Goal: Task Accomplishment & Management: Use online tool/utility

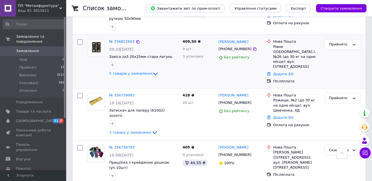
scroll to position [166, 0]
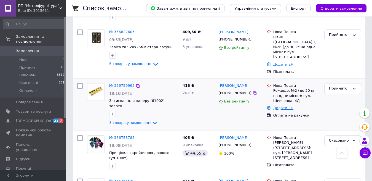
click at [285, 106] on link "Додати ЕН" at bounding box center [284, 108] width 20 height 4
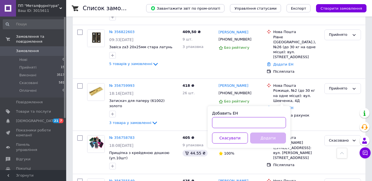
click at [260, 121] on input "Добавить ЕН" at bounding box center [249, 122] width 74 height 11
paste input "20451225128453"
type input "20451225128453"
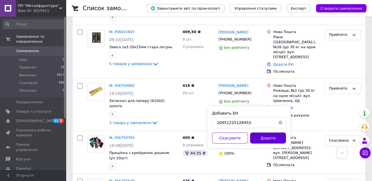
click at [270, 142] on button "Додати" at bounding box center [268, 138] width 36 height 11
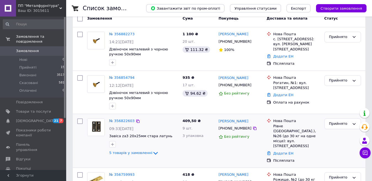
scroll to position [83, 0]
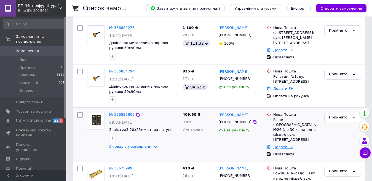
click at [282, 145] on link "Додати ЕН" at bounding box center [284, 147] width 20 height 4
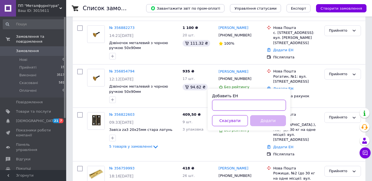
click at [242, 107] on input "Добавить ЕН" at bounding box center [249, 105] width 74 height 11
paste input "20451225170046"
type input "20451225170046"
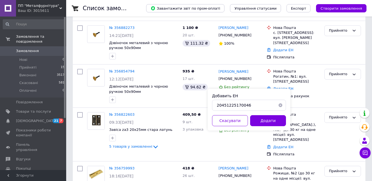
click at [266, 127] on div "Добавить ЕН 20451225170046 Скасувати Додати" at bounding box center [249, 110] width 83 height 42
click at [269, 122] on button "Додати" at bounding box center [268, 120] width 36 height 11
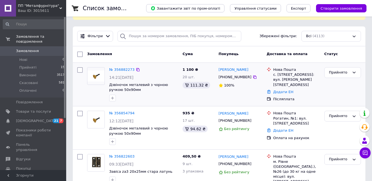
scroll to position [55, 0]
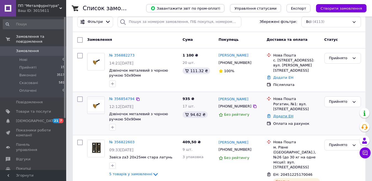
click at [285, 115] on link "Додати ЕН" at bounding box center [284, 116] width 20 height 4
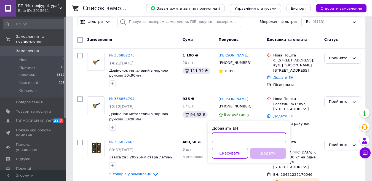
click at [237, 136] on input "Добавить ЕН" at bounding box center [249, 137] width 74 height 11
paste input "20451225194414"
type input "20451225194414"
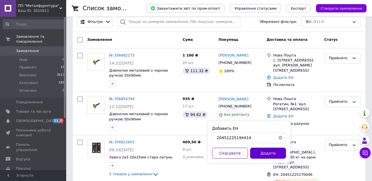
click at [274, 153] on button "Додати" at bounding box center [268, 153] width 36 height 11
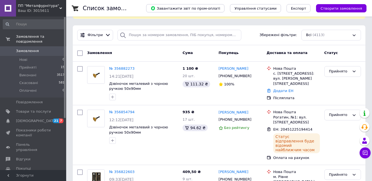
scroll to position [28, 0]
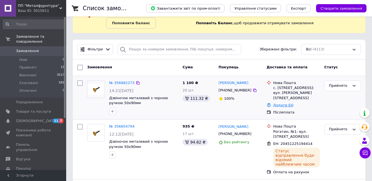
click at [281, 103] on link "Додати ЕН" at bounding box center [284, 105] width 20 height 4
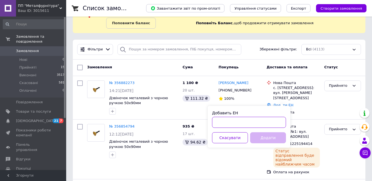
click at [240, 123] on input "Добавить ЕН" at bounding box center [249, 122] width 74 height 11
paste input "20451225198222"
type input "20451225198222"
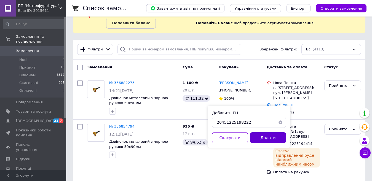
click at [272, 138] on button "Додати" at bounding box center [268, 137] width 36 height 11
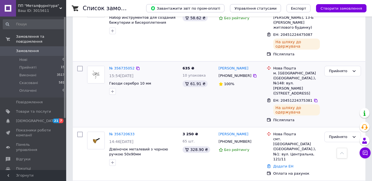
scroll to position [469, 0]
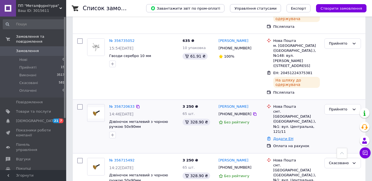
click at [276, 137] on link "Додати ЕН" at bounding box center [284, 139] width 20 height 4
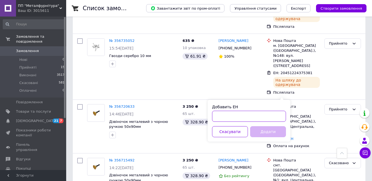
click at [249, 116] on input "Добавить ЕН" at bounding box center [249, 116] width 74 height 11
type input "20451224354082"
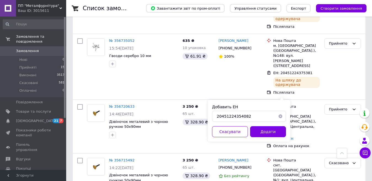
click at [263, 130] on button "Додати" at bounding box center [268, 131] width 36 height 11
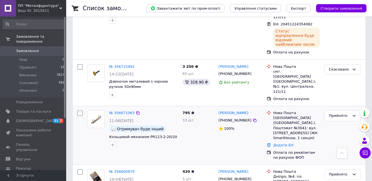
scroll to position [598, 0]
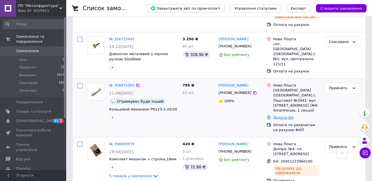
click at [283, 116] on link "Додати ЕН" at bounding box center [284, 118] width 20 height 4
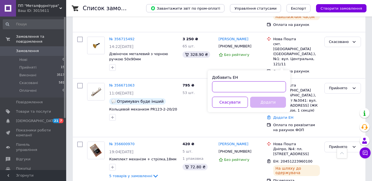
click at [271, 89] on input "Добавить ЕН" at bounding box center [249, 86] width 74 height 11
paste input "20451224119147"
type input "20451224119147"
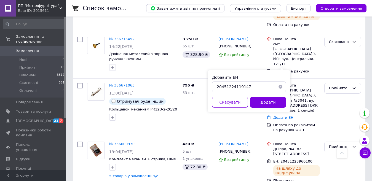
click at [271, 104] on button "Додати" at bounding box center [268, 102] width 36 height 11
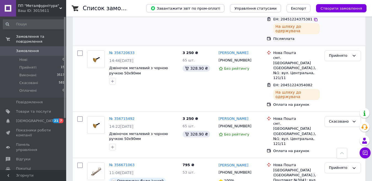
scroll to position [524, 0]
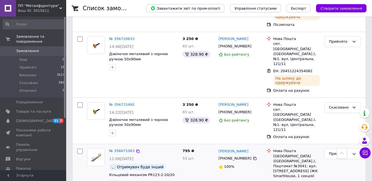
click at [286, 181] on link "Додати ЕН" at bounding box center [284, 184] width 20 height 4
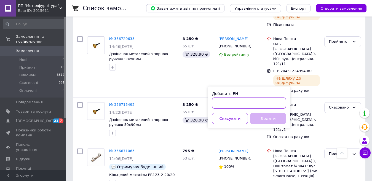
click at [264, 100] on input "Добавить ЕН" at bounding box center [249, 103] width 74 height 11
paste input "20451224119147"
type input "20451224119147"
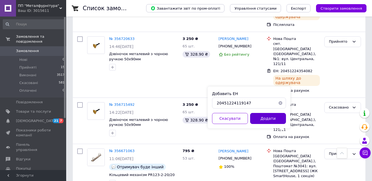
click at [272, 122] on button "Додати" at bounding box center [268, 118] width 36 height 11
